Goal: Transaction & Acquisition: Purchase product/service

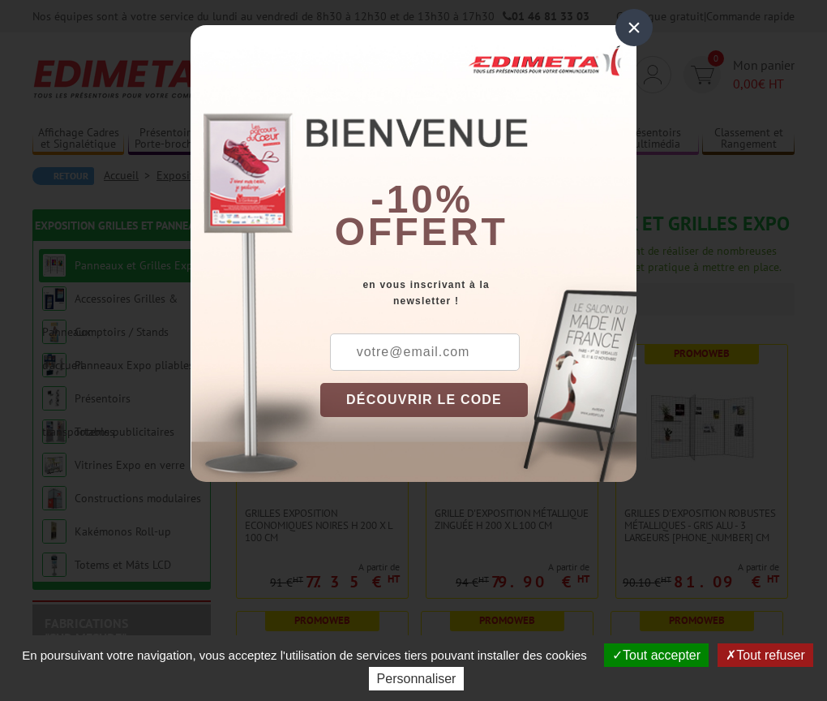
click at [632, 30] on div "×" at bounding box center [633, 27] width 37 height 37
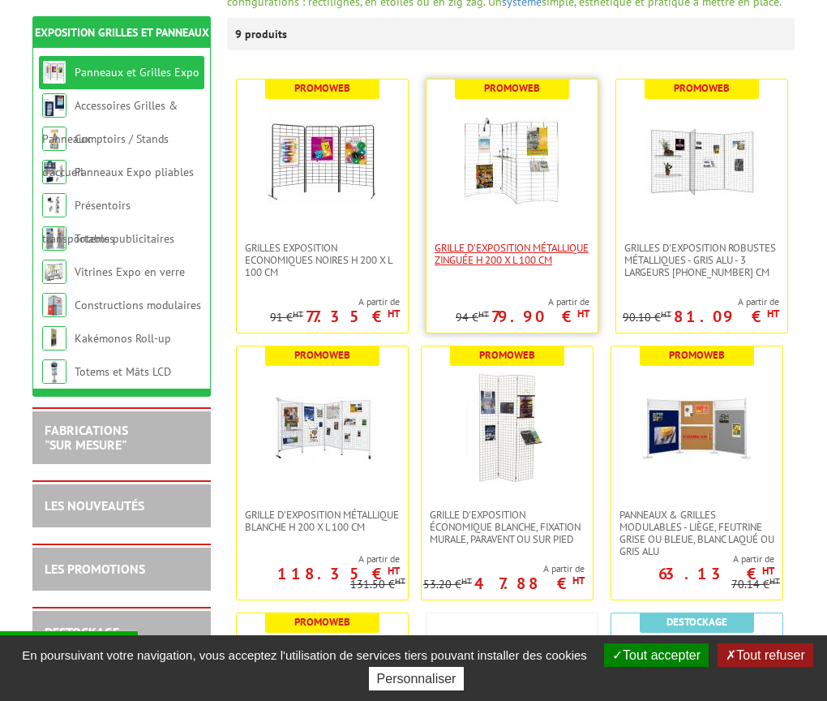
scroll to position [268, 0]
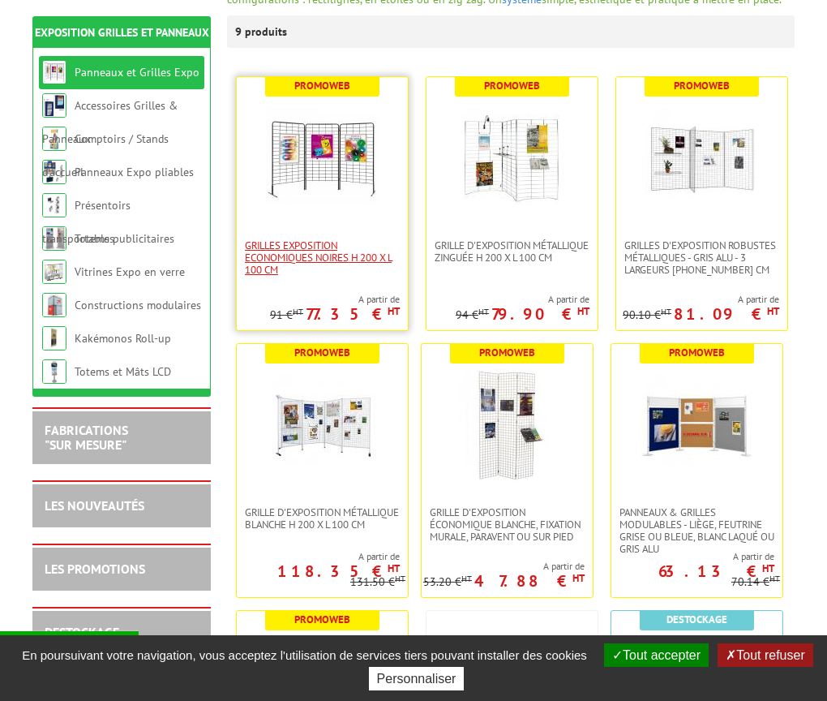
click at [302, 264] on span "Grilles Exposition Economiques Noires H 200 x L 100 cm" at bounding box center [322, 257] width 155 height 36
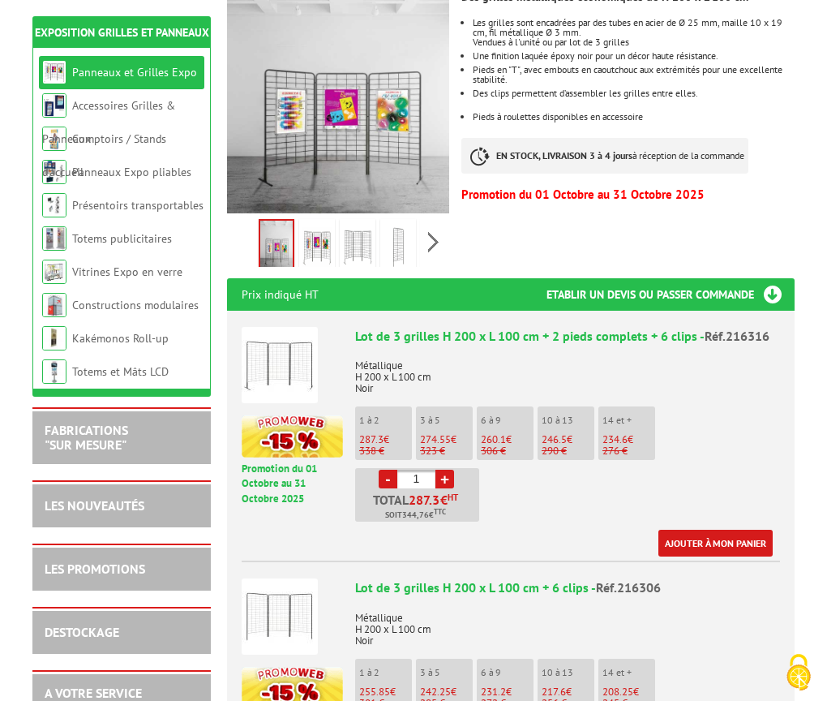
scroll to position [358, 0]
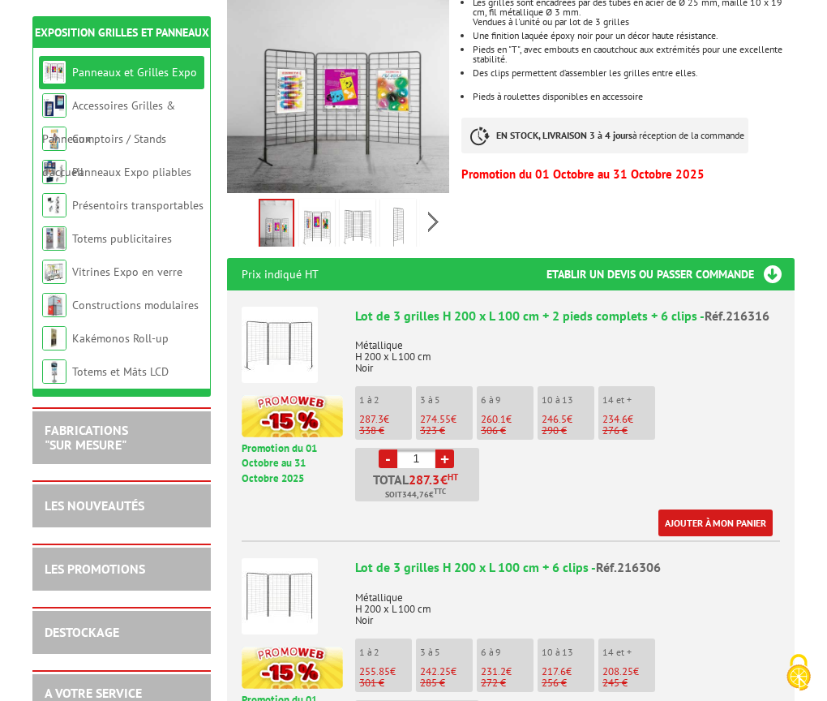
click at [386, 414] on p "287.3 €" at bounding box center [385, 419] width 53 height 11
click at [388, 394] on p "1 à 2" at bounding box center [385, 399] width 53 height 11
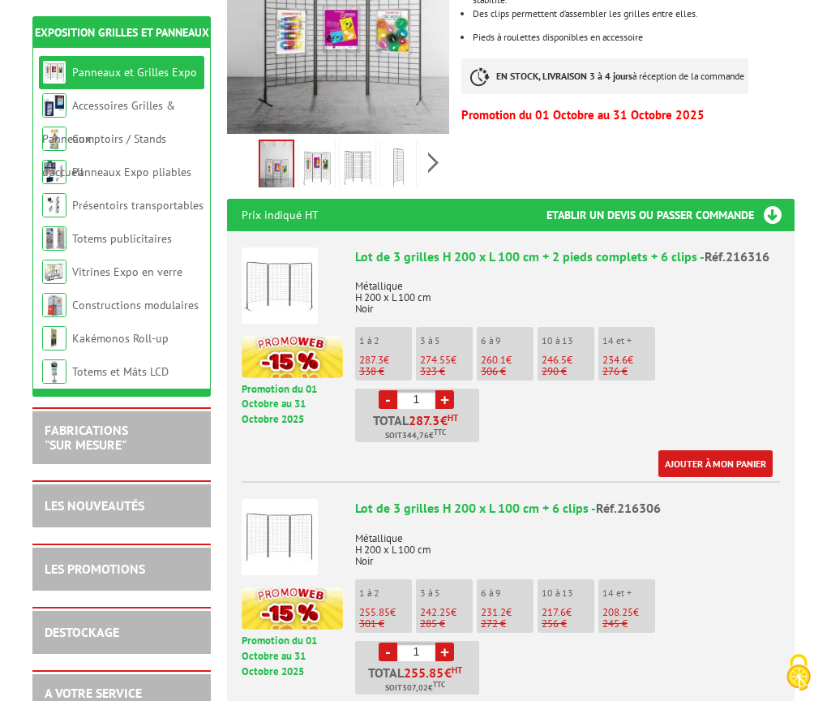
scroll to position [348, 0]
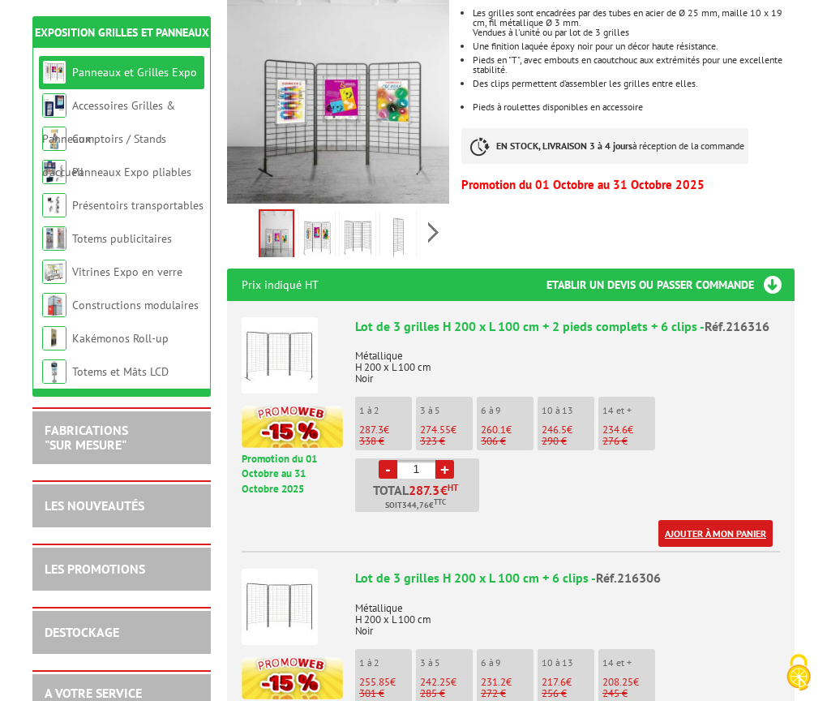
click at [700, 520] on link "Ajouter à mon panier" at bounding box center [715, 533] width 114 height 27
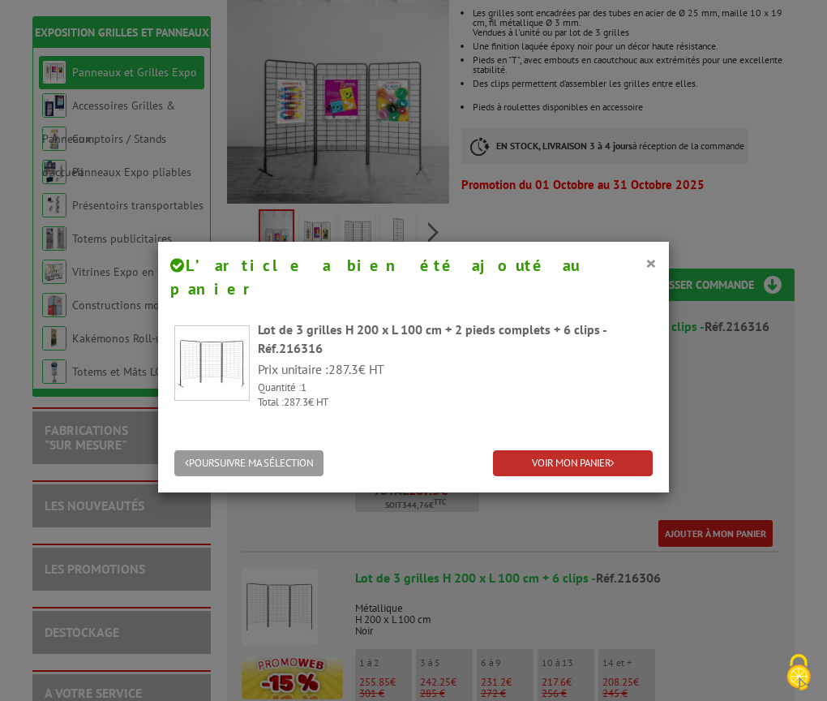
click at [556, 450] on link "VOIR MON PANIER" at bounding box center [573, 463] width 160 height 27
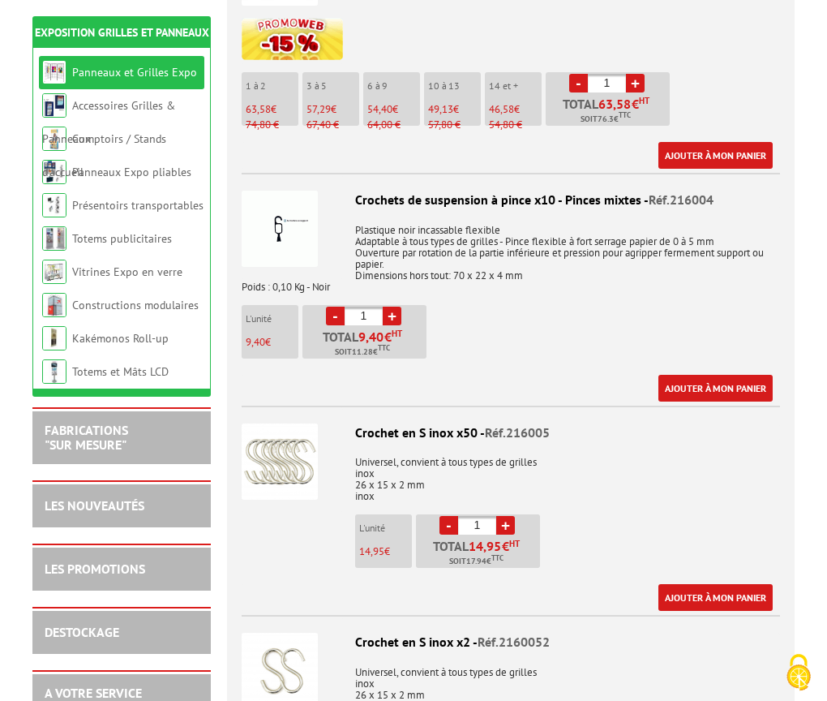
scroll to position [2325, 0]
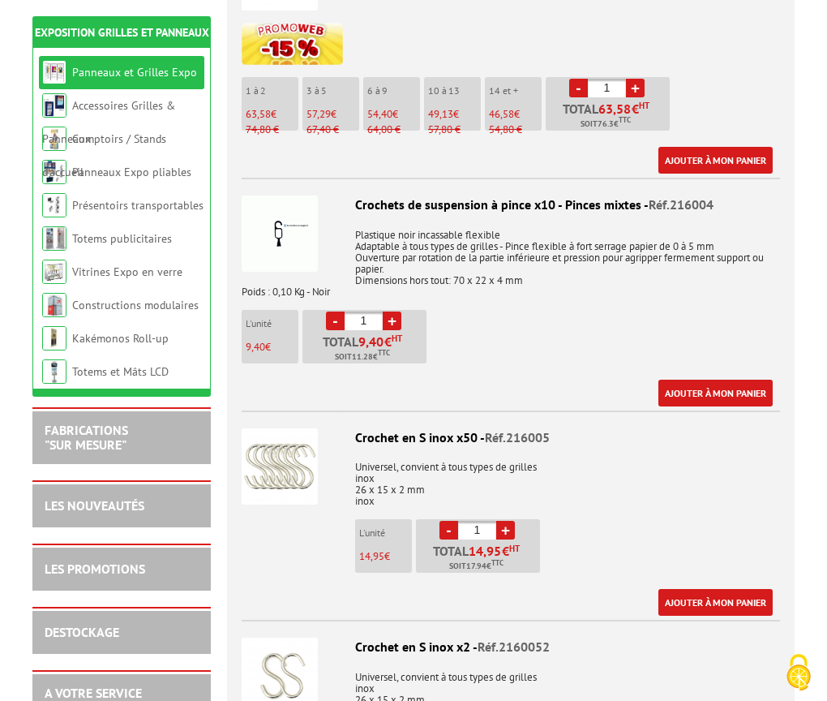
click at [291, 215] on img at bounding box center [280, 233] width 76 height 76
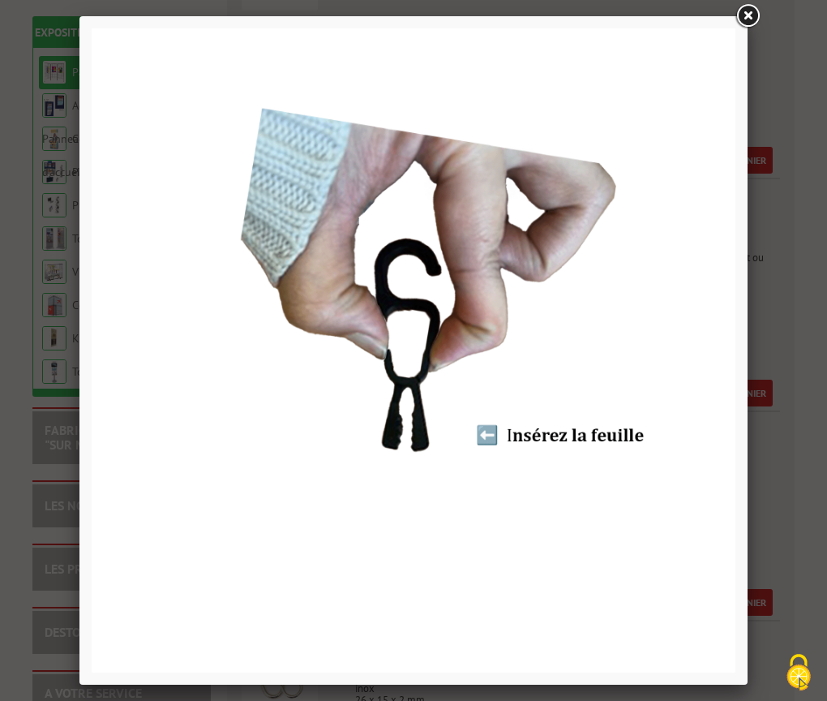
click at [745, 17] on link at bounding box center [747, 16] width 29 height 29
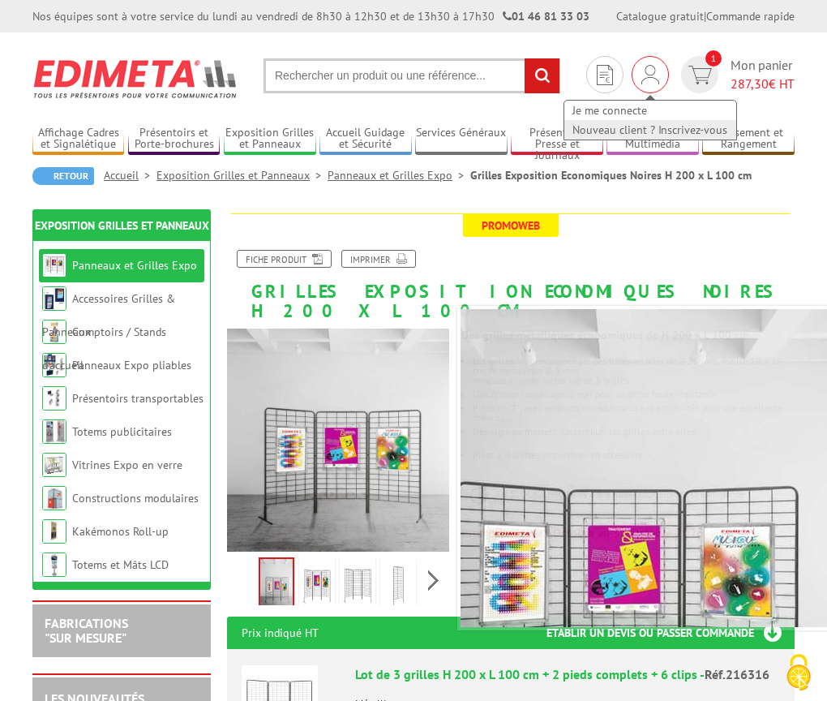
scroll to position [0, 0]
